Goal: Check status: Check status

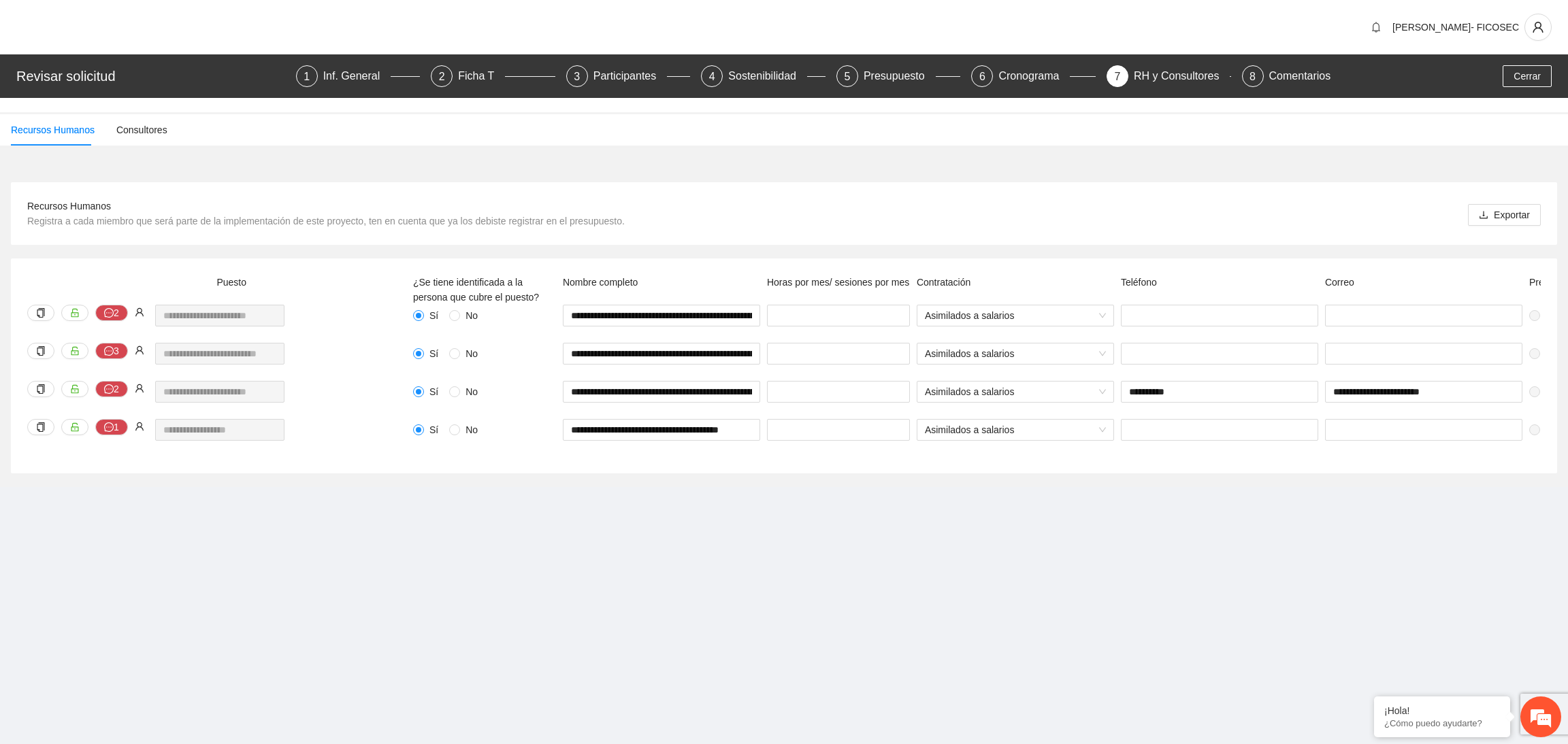
scroll to position [0, 186]
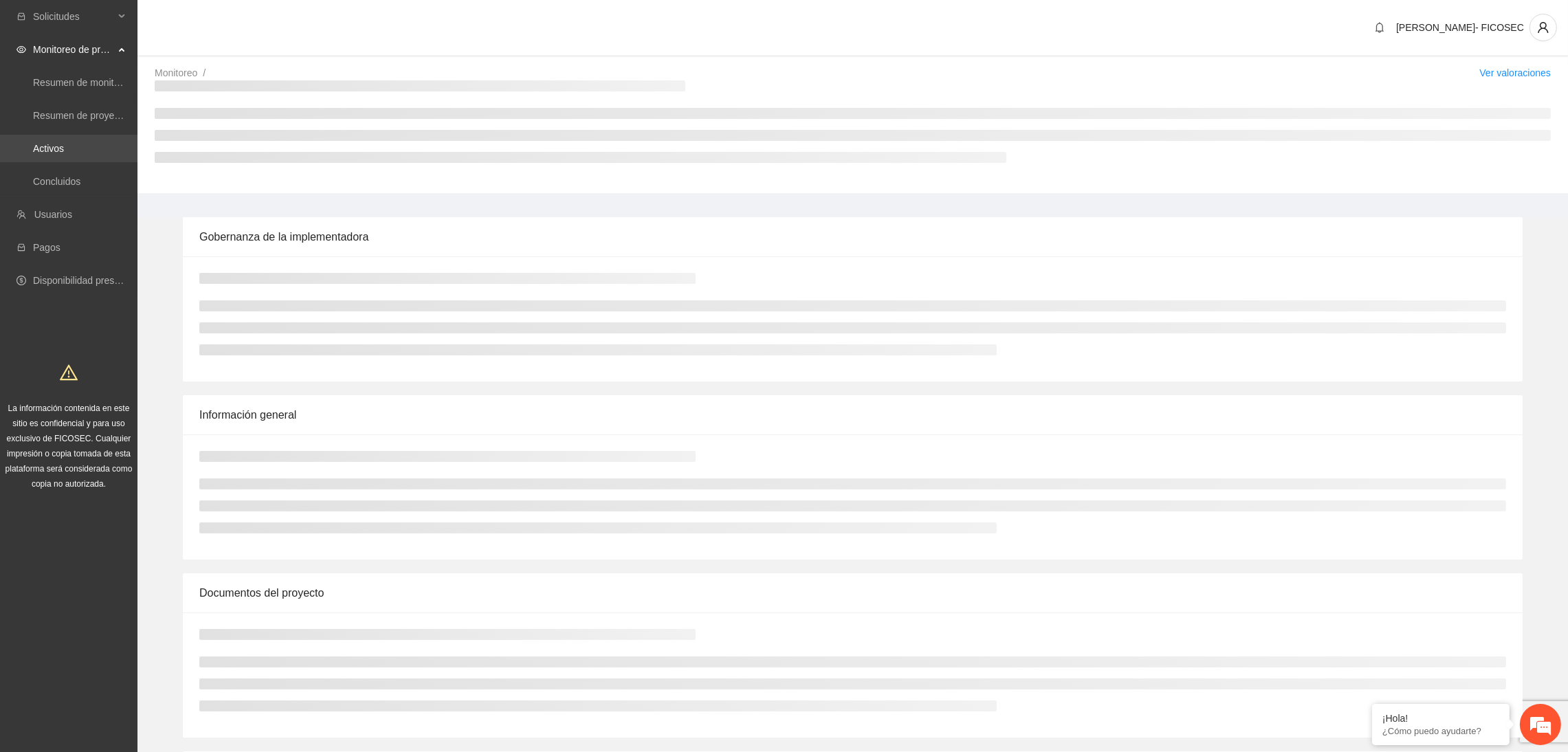
click at [60, 148] on link "Activos" at bounding box center [48, 148] width 31 height 11
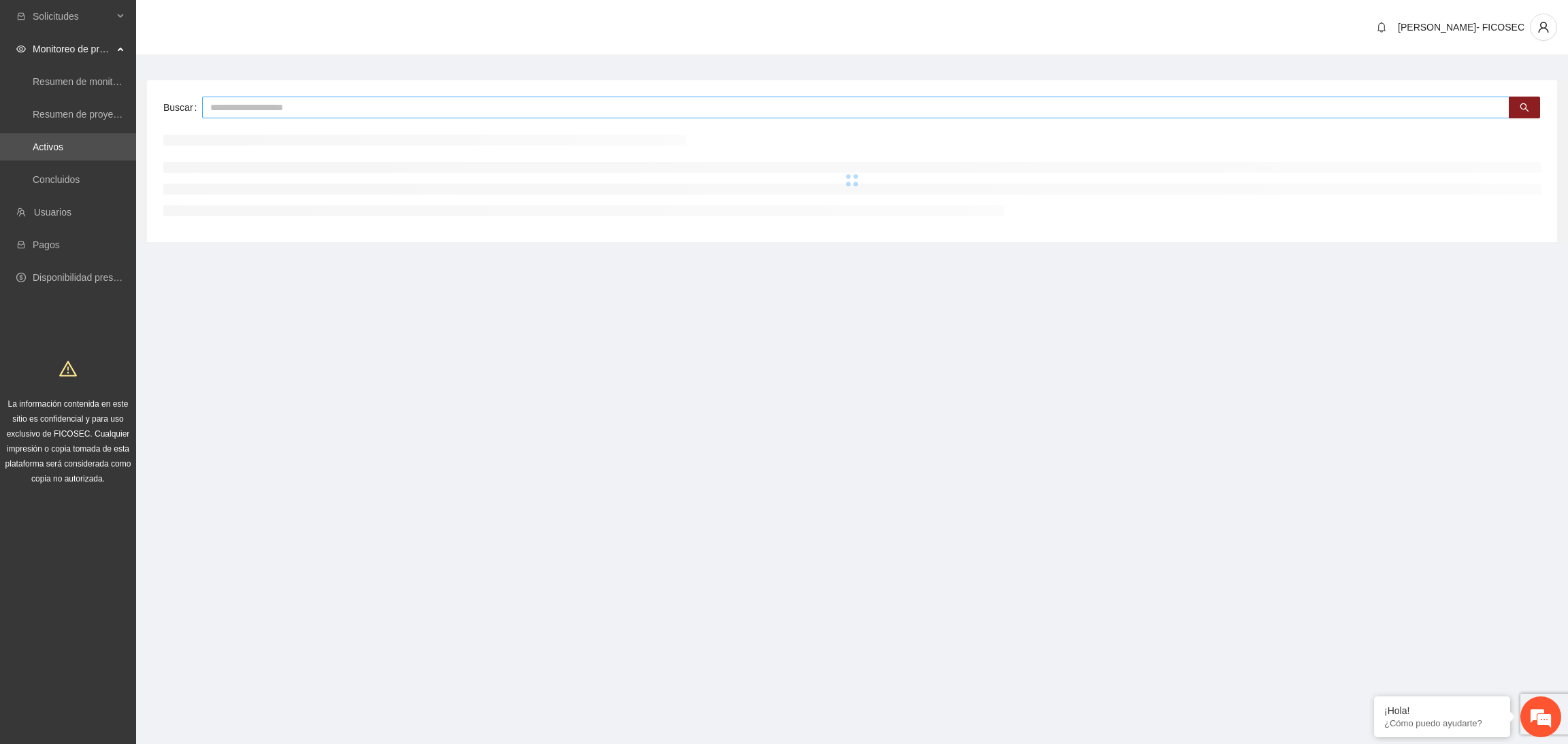
click at [309, 101] on input "text" at bounding box center [856, 107] width 1307 height 22
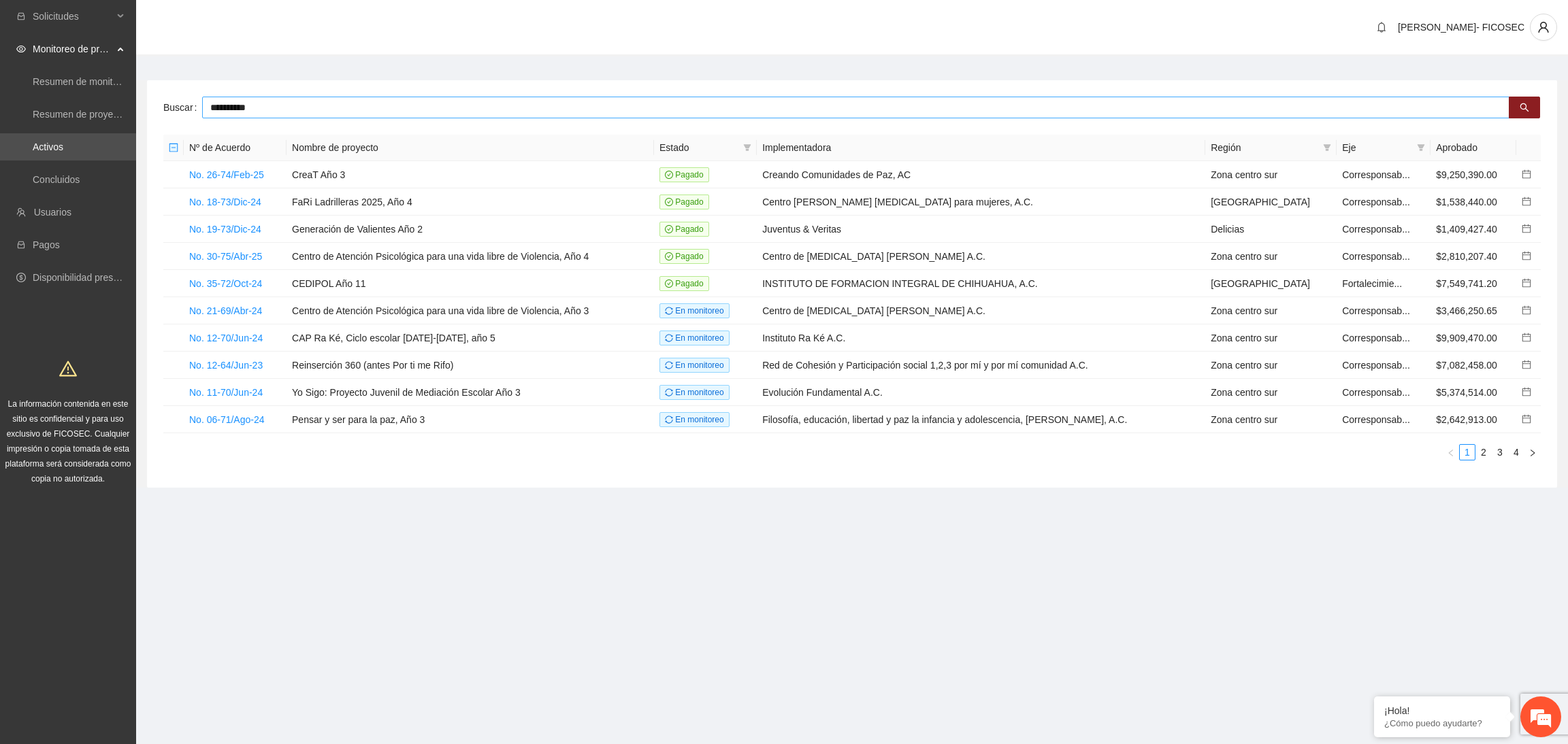
type input "**********"
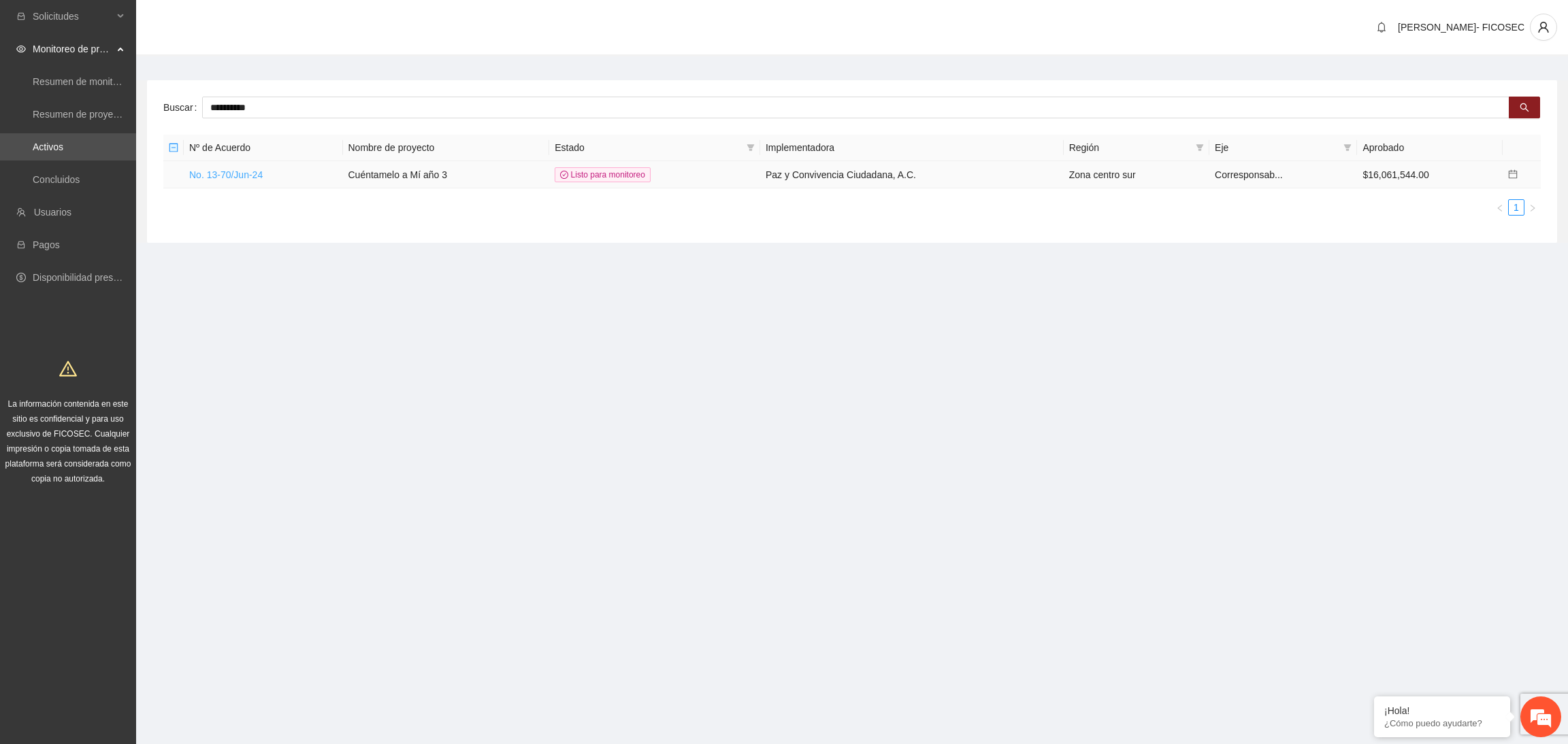
click at [232, 179] on link "No. 13-70/Jun-24" at bounding box center [226, 175] width 74 height 11
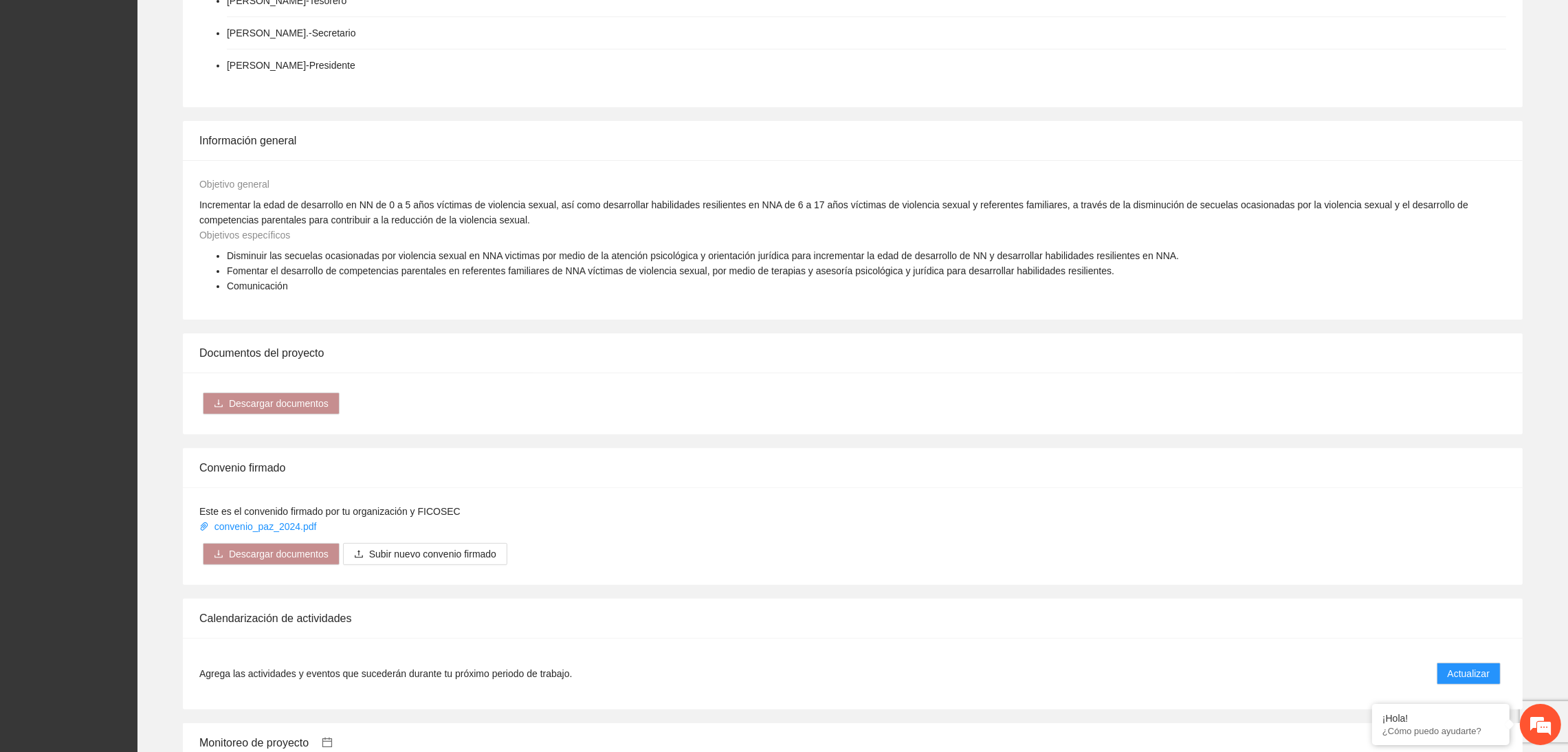
scroll to position [1134, 0]
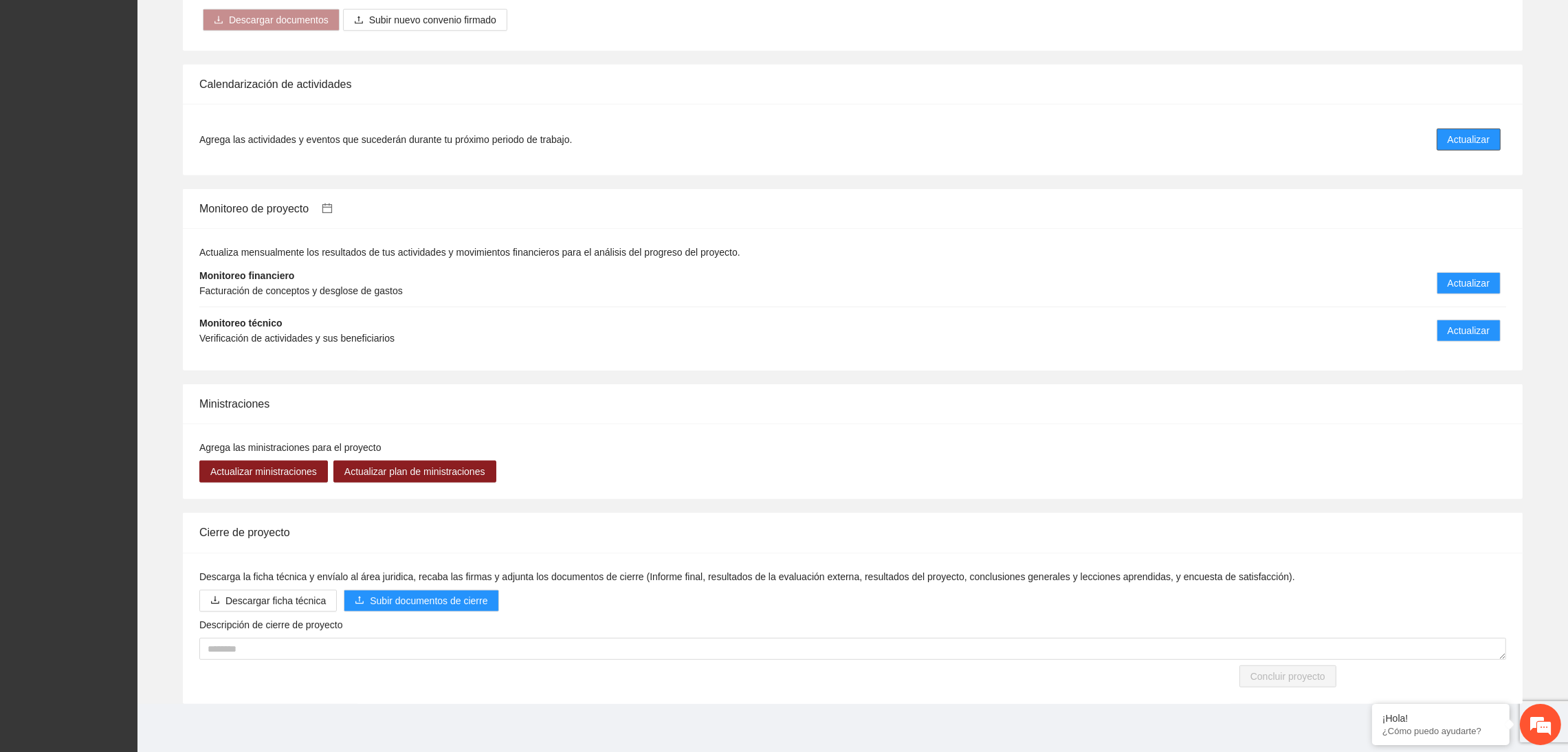
click at [1483, 135] on span "Actualizar" at bounding box center [1468, 140] width 42 height 15
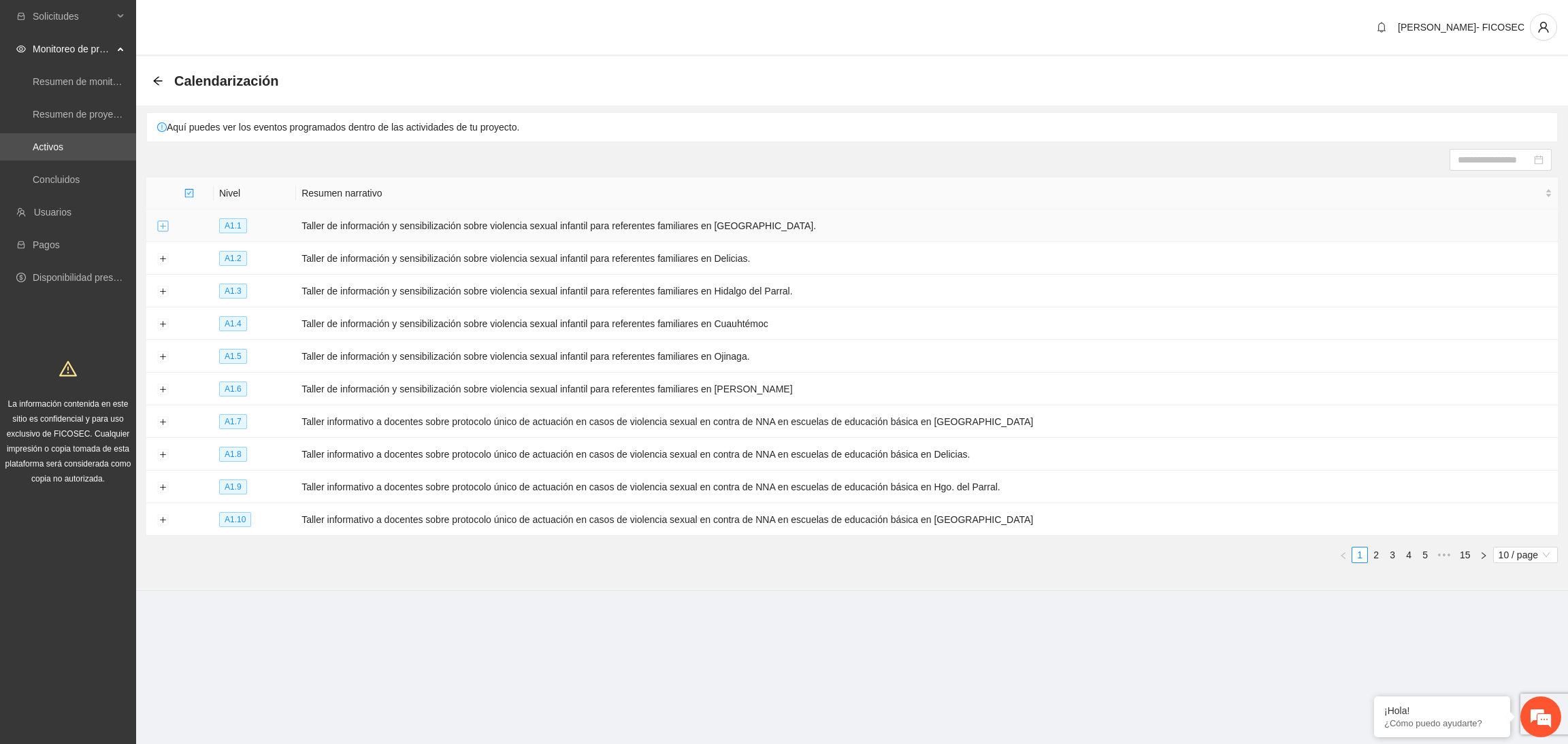
click at [163, 230] on button "Expand row" at bounding box center [163, 226] width 11 height 11
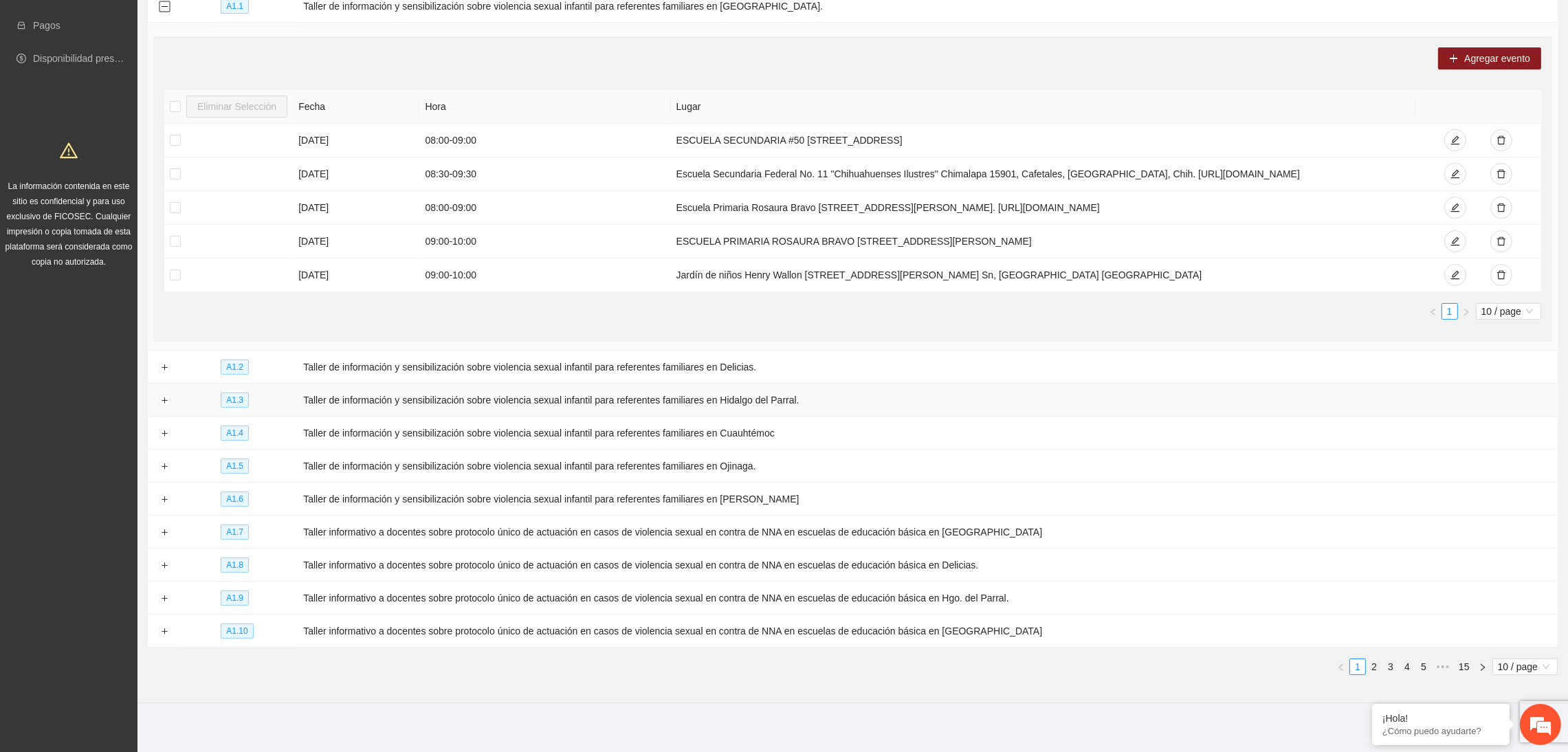
scroll to position [234, 0]
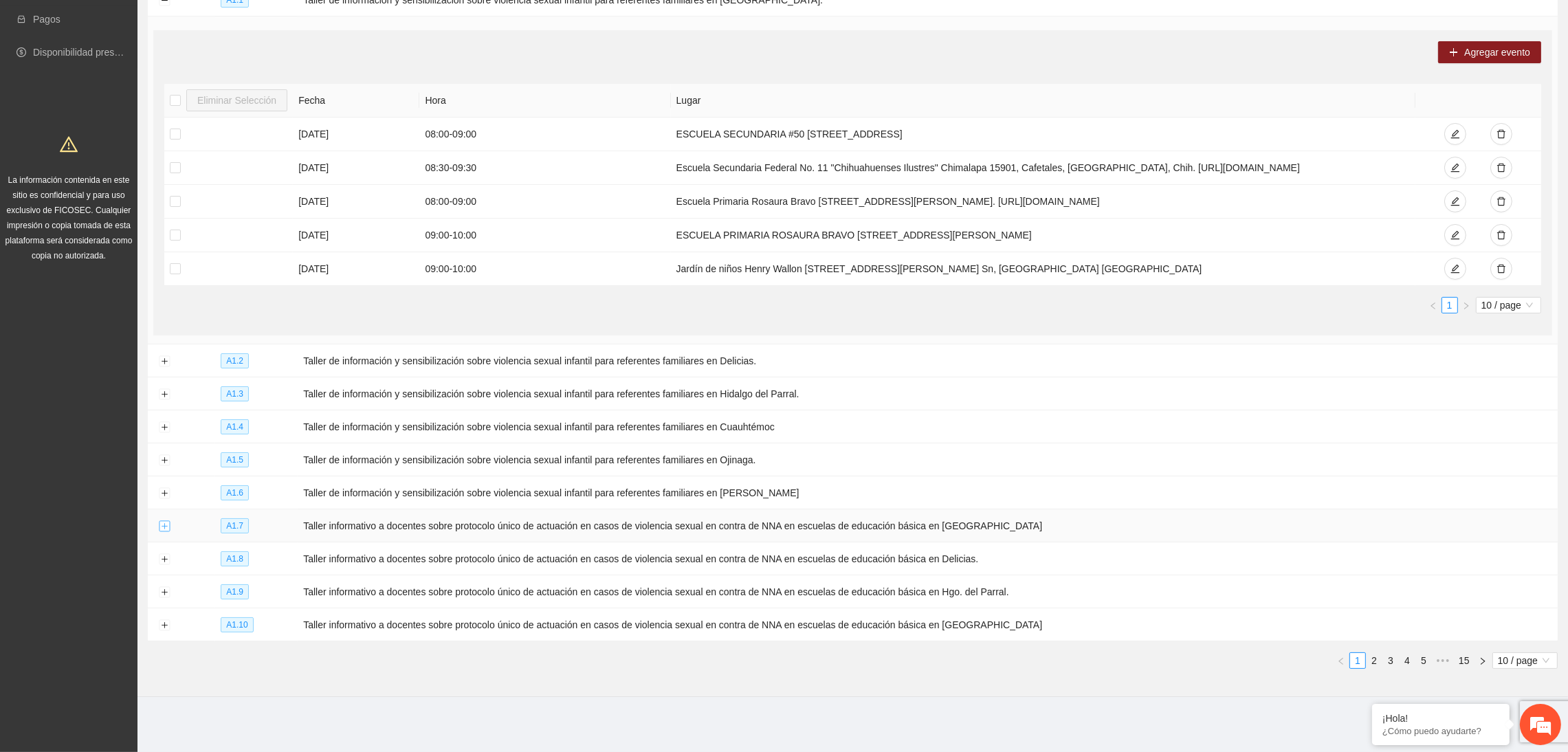
click at [166, 526] on button "Expand row" at bounding box center [164, 526] width 11 height 11
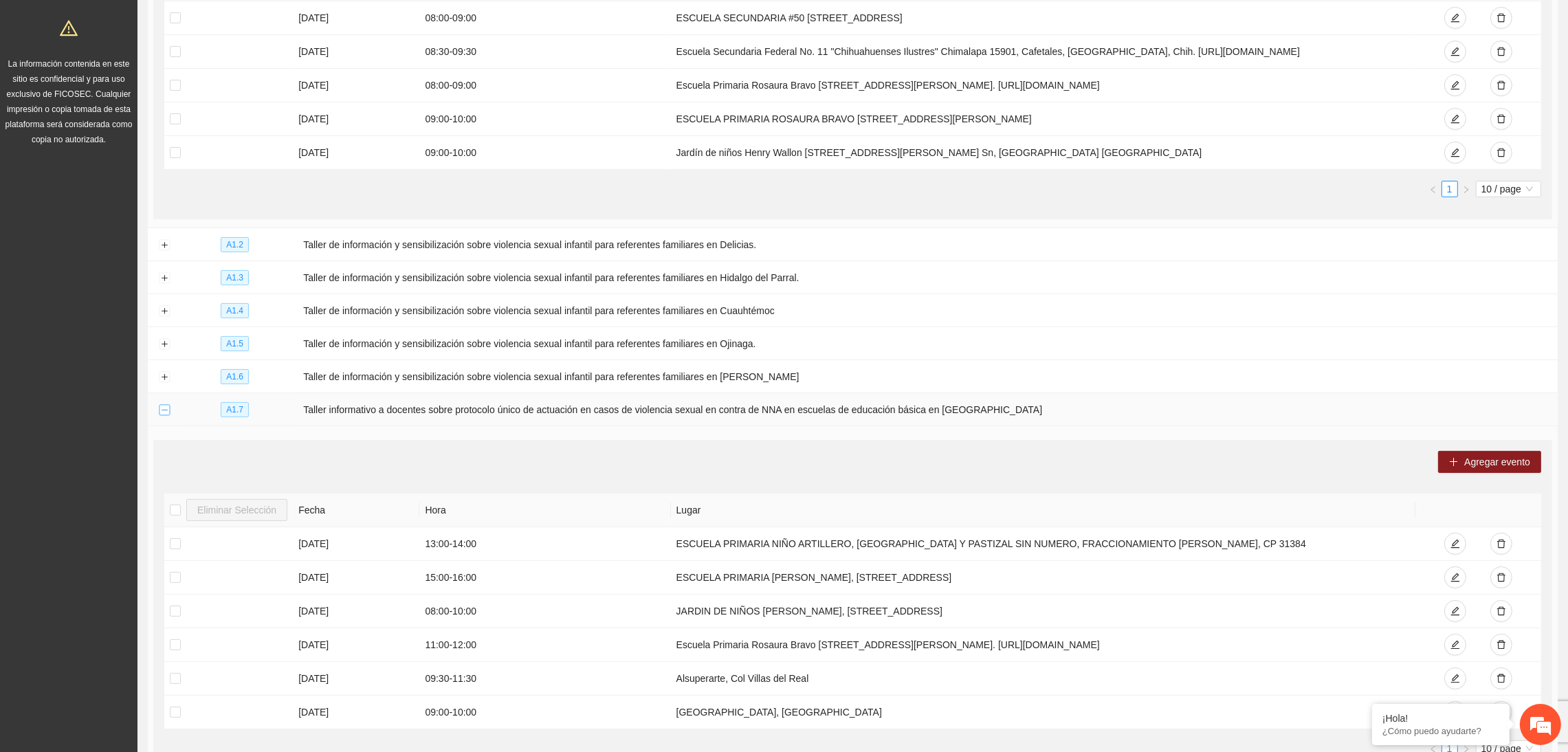
scroll to position [597, 0]
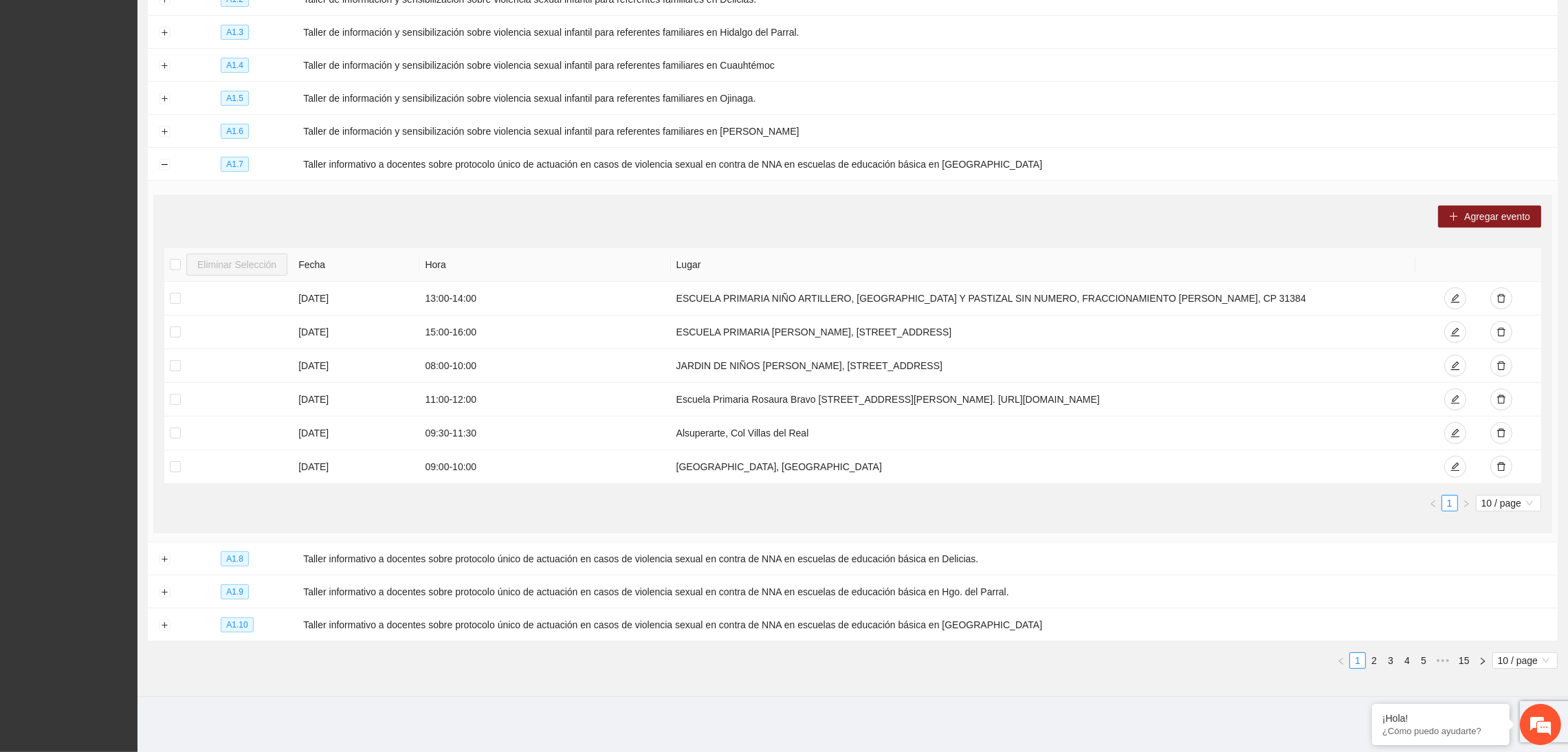
click at [1376, 660] on link "2" at bounding box center [1373, 660] width 15 height 15
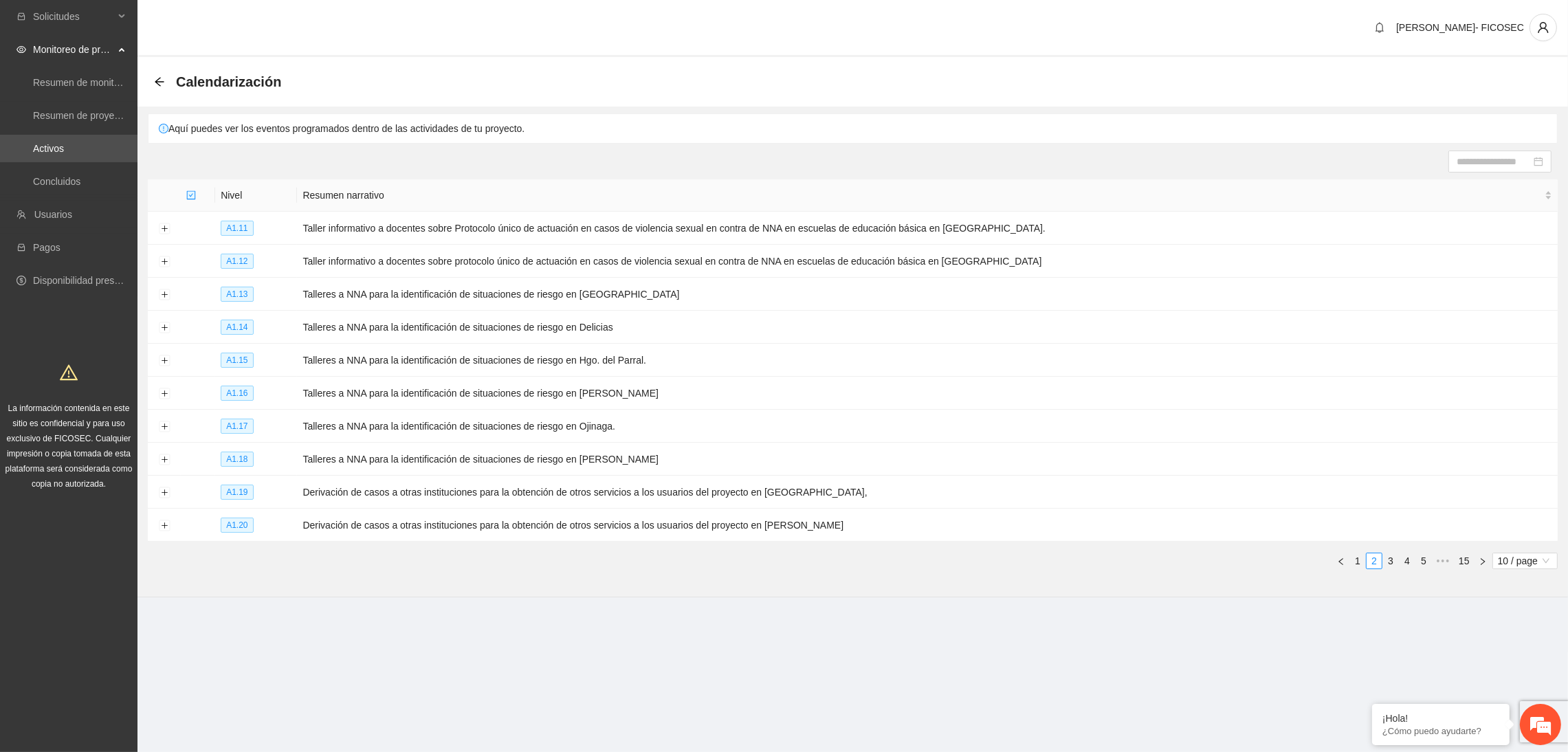
scroll to position [0, 0]
click at [155, 293] on td at bounding box center [163, 294] width 33 height 33
click at [163, 297] on button "Expand row" at bounding box center [164, 295] width 11 height 11
